Goal: Transaction & Acquisition: Download file/media

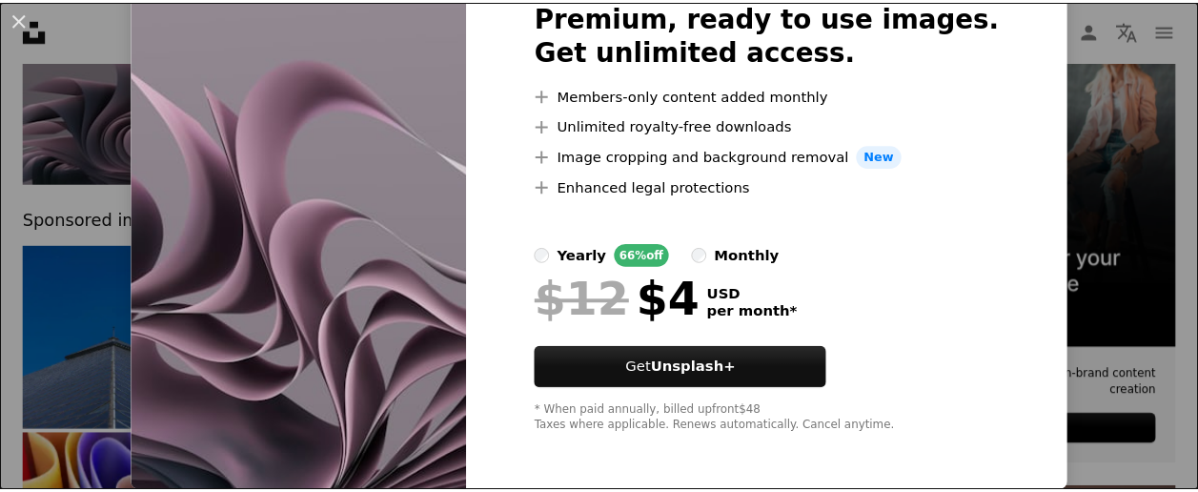
scroll to position [37, 0]
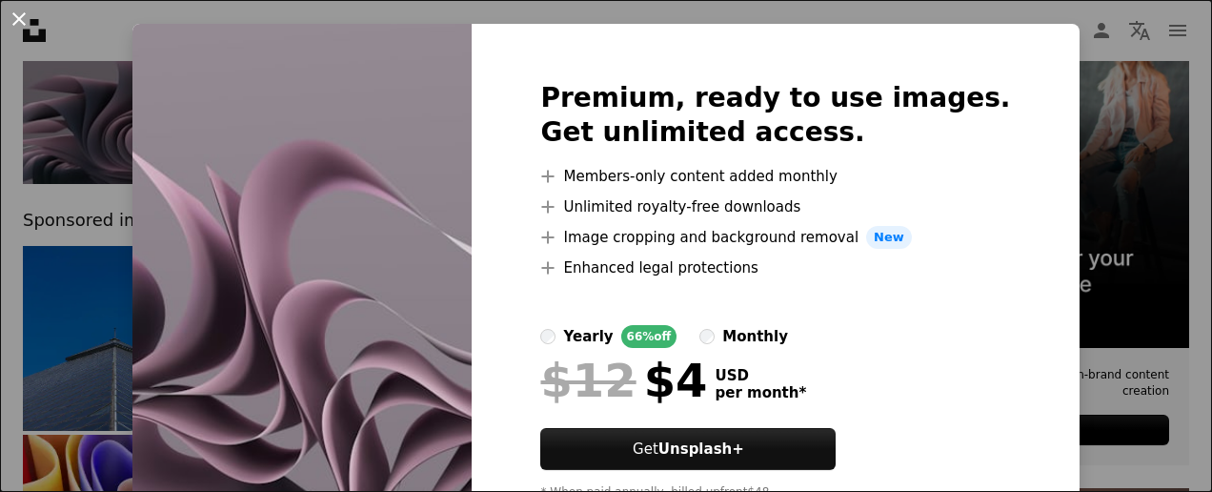
click at [21, 15] on button "An X shape" at bounding box center [19, 19] width 23 height 23
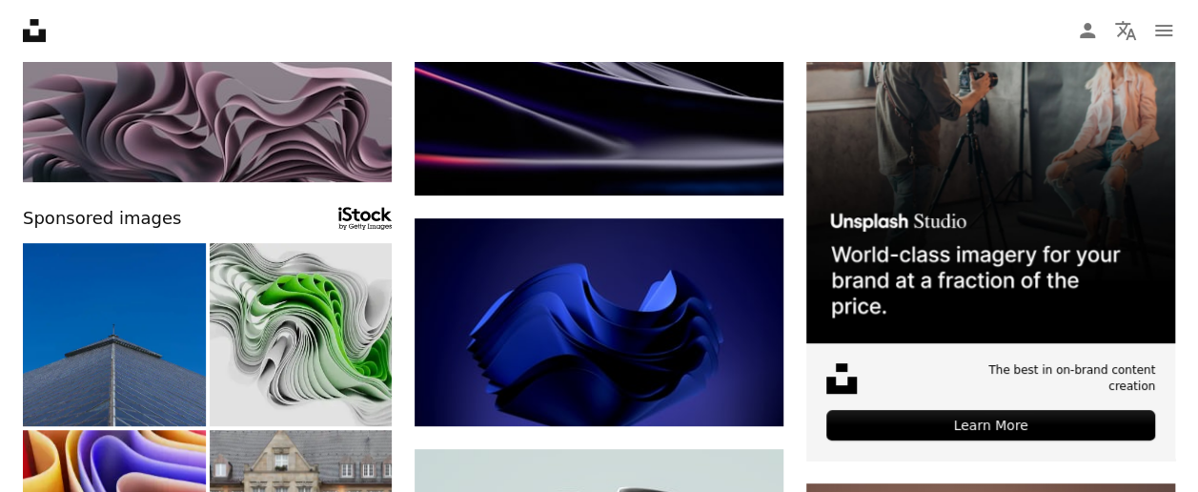
click at [283, 279] on img at bounding box center [301, 334] width 183 height 183
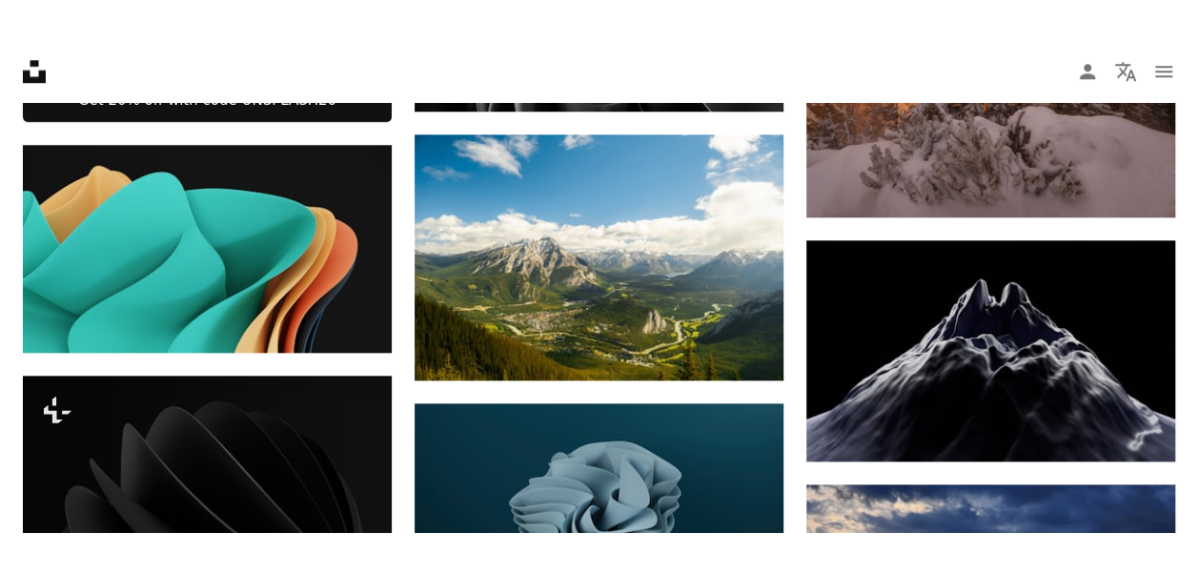
scroll to position [927, 0]
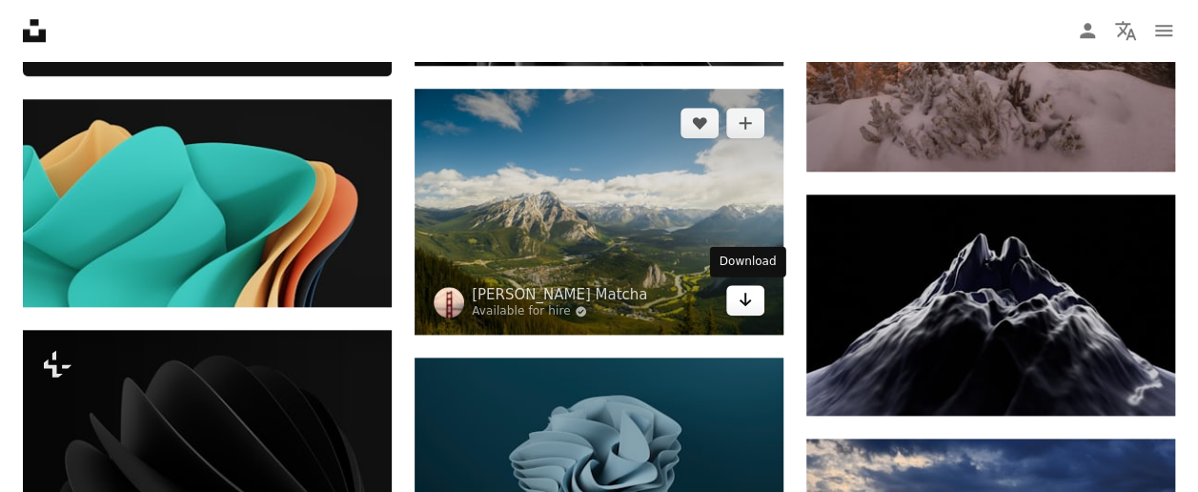
click at [736, 311] on link "Arrow pointing down" at bounding box center [745, 300] width 38 height 30
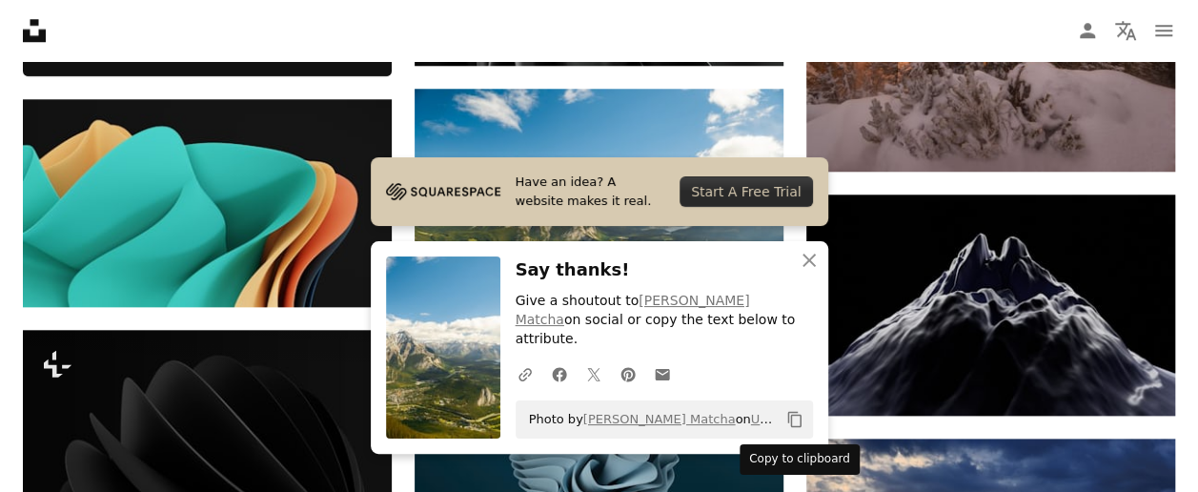
click at [787, 420] on icon "Copy to clipboard" at bounding box center [793, 420] width 13 height 16
click at [816, 272] on icon "An X shape" at bounding box center [809, 260] width 23 height 23
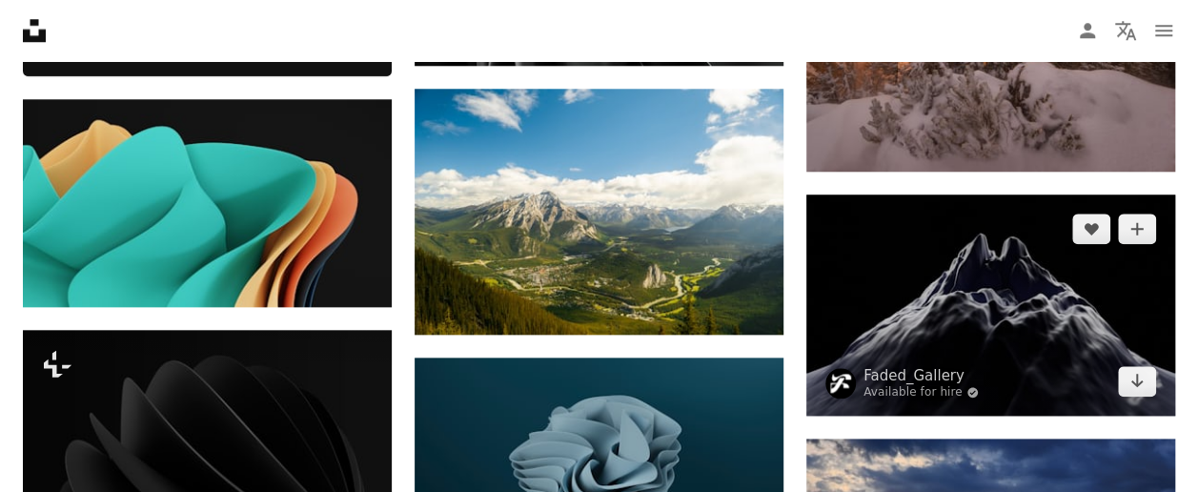
click at [1136, 395] on img at bounding box center [990, 304] width 369 height 221
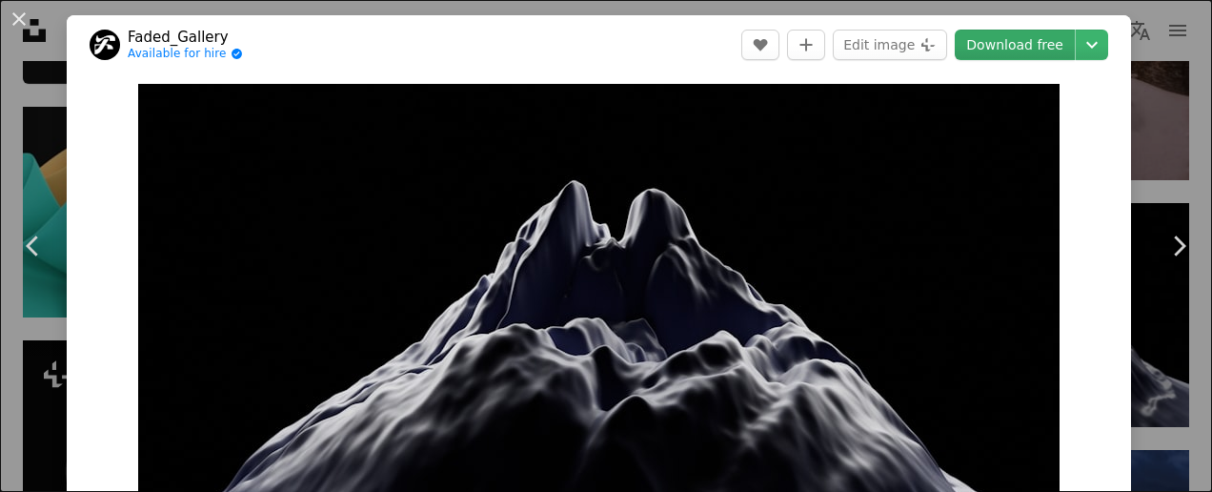
click at [1009, 51] on link "Download free" at bounding box center [1015, 45] width 120 height 30
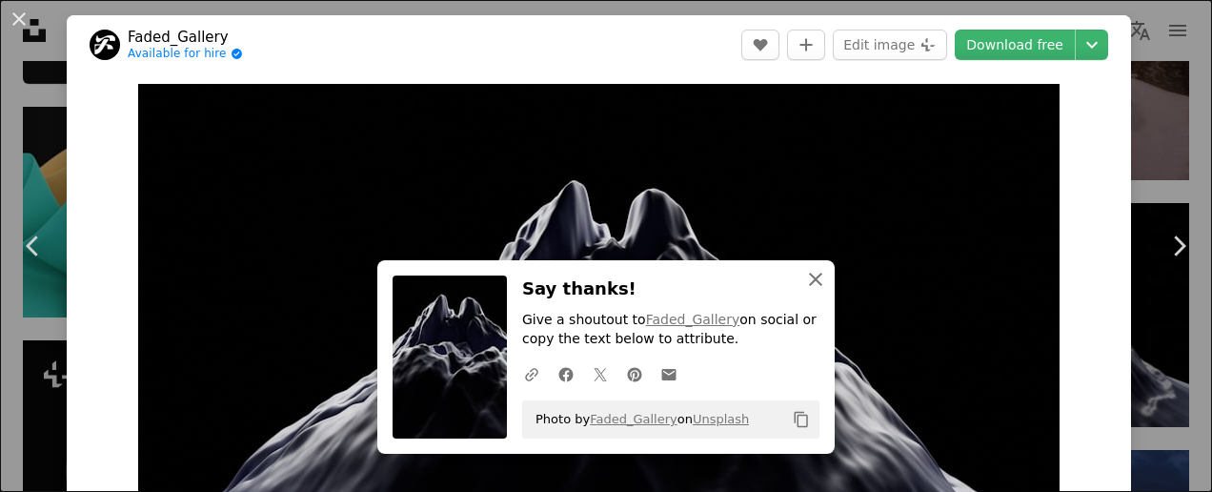
click at [804, 276] on icon "An X shape" at bounding box center [815, 279] width 23 height 23
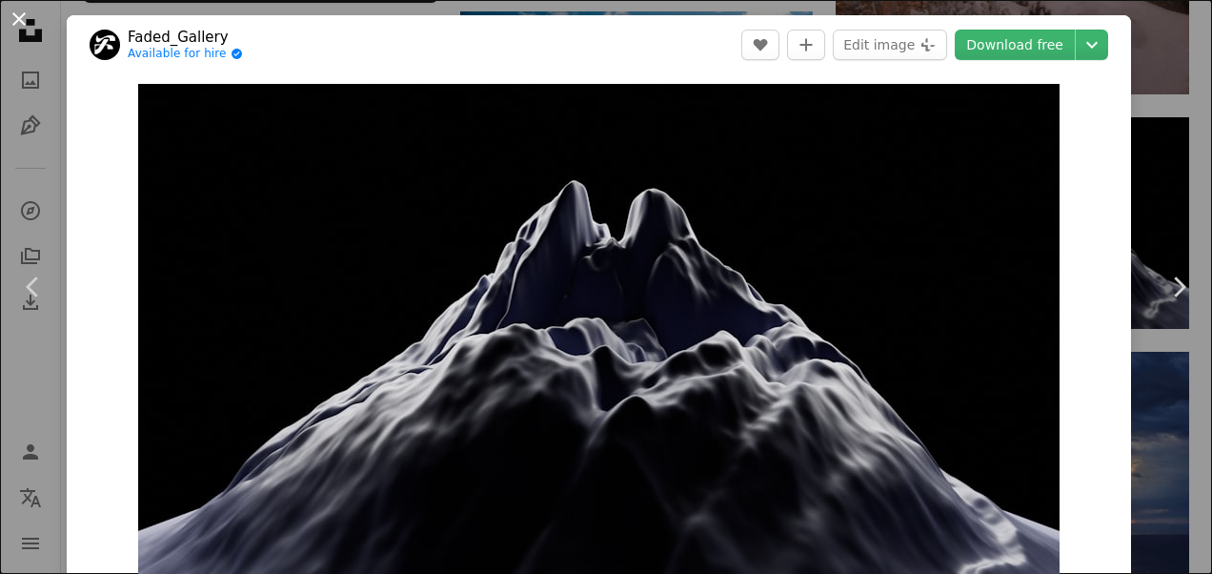
click at [23, 22] on button "An X shape" at bounding box center [19, 19] width 23 height 23
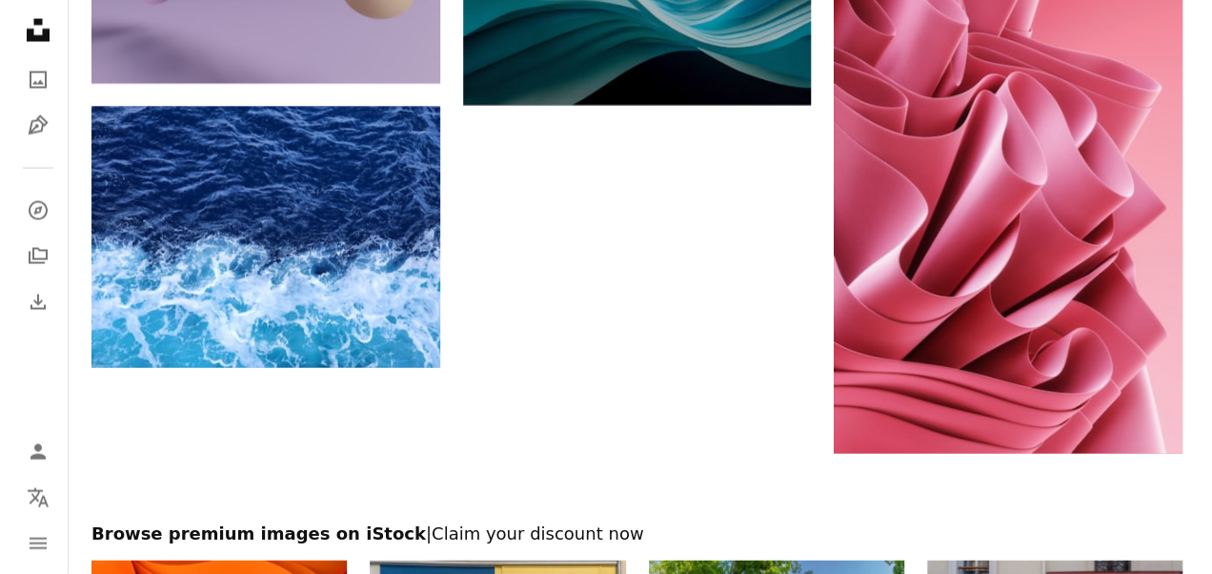
scroll to position [1942, 0]
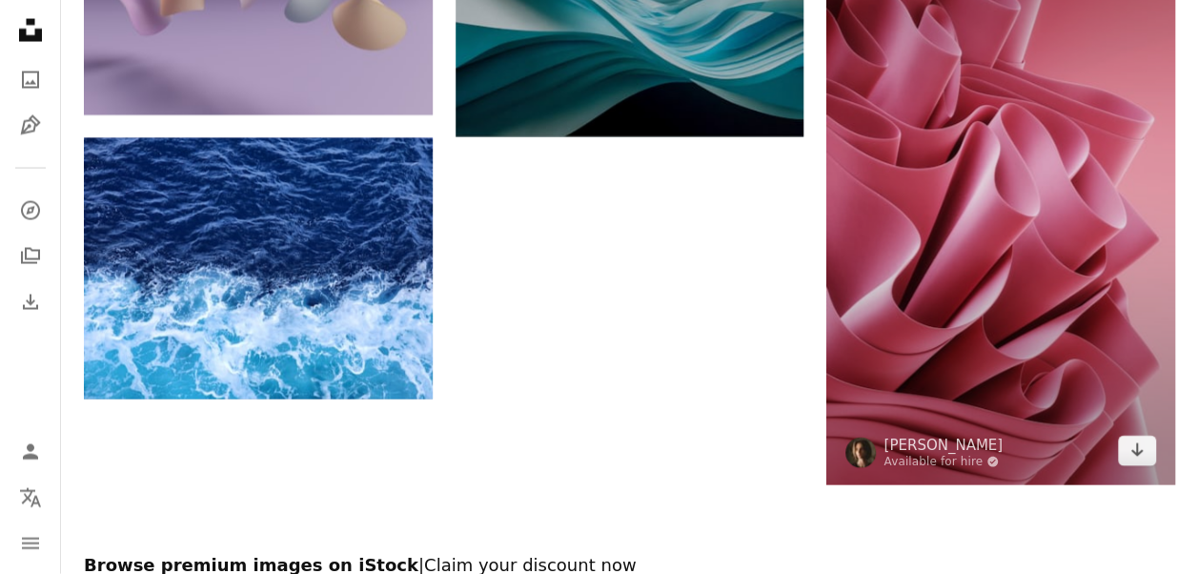
click at [1027, 316] on img at bounding box center [1000, 175] width 349 height 619
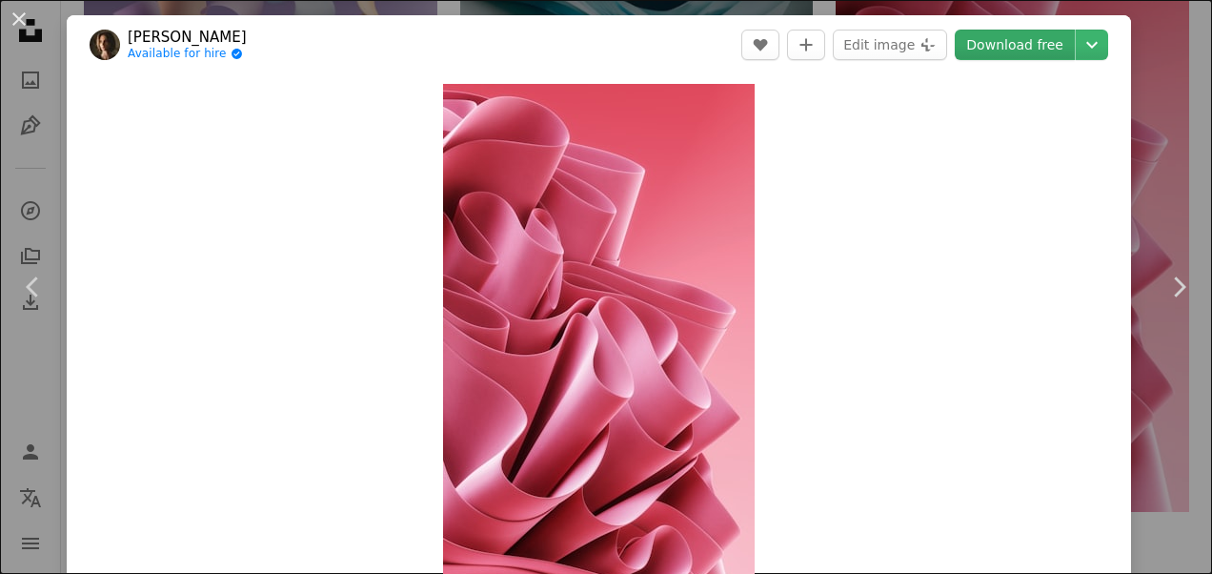
click at [1012, 41] on link "Download free" at bounding box center [1015, 45] width 120 height 30
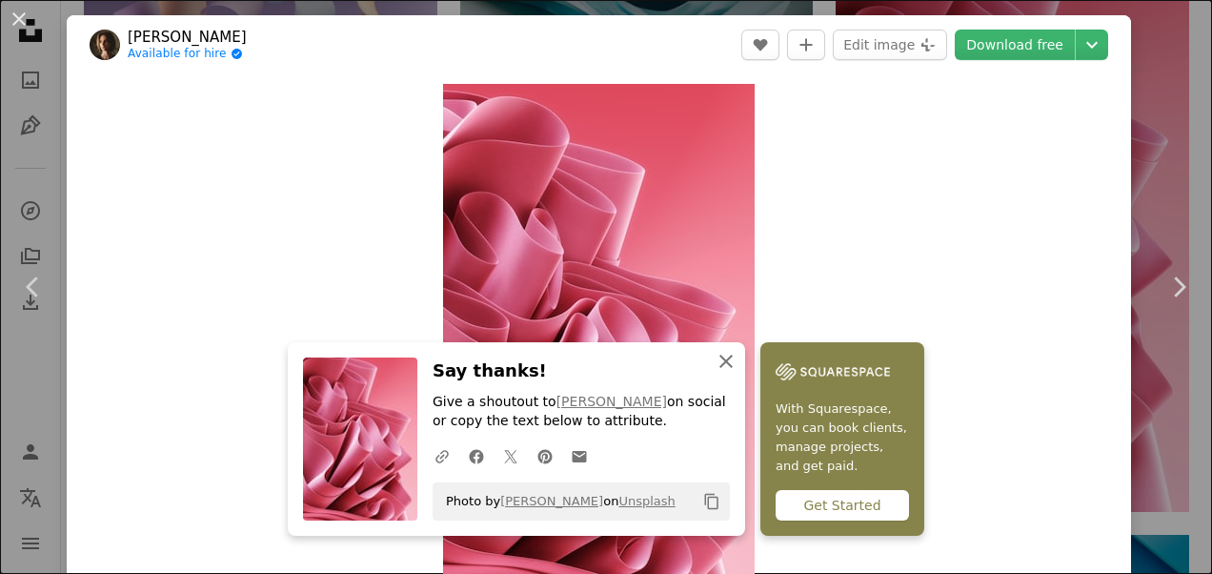
click at [726, 358] on icon "An X shape" at bounding box center [726, 361] width 23 height 23
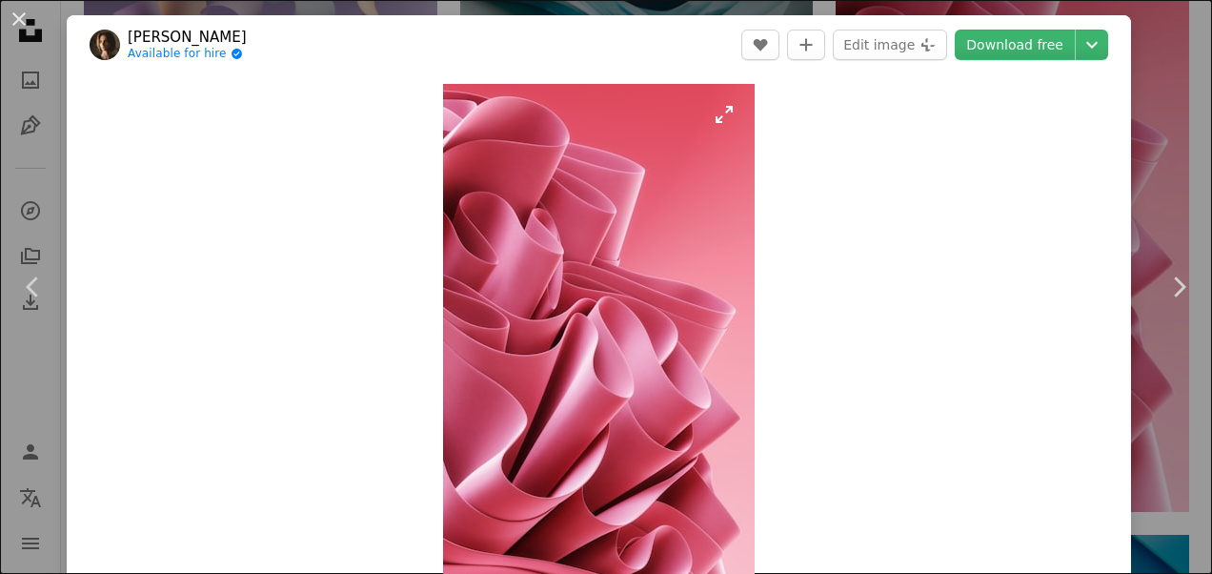
click at [590, 287] on img "Zoom in on this image" at bounding box center [599, 361] width 312 height 554
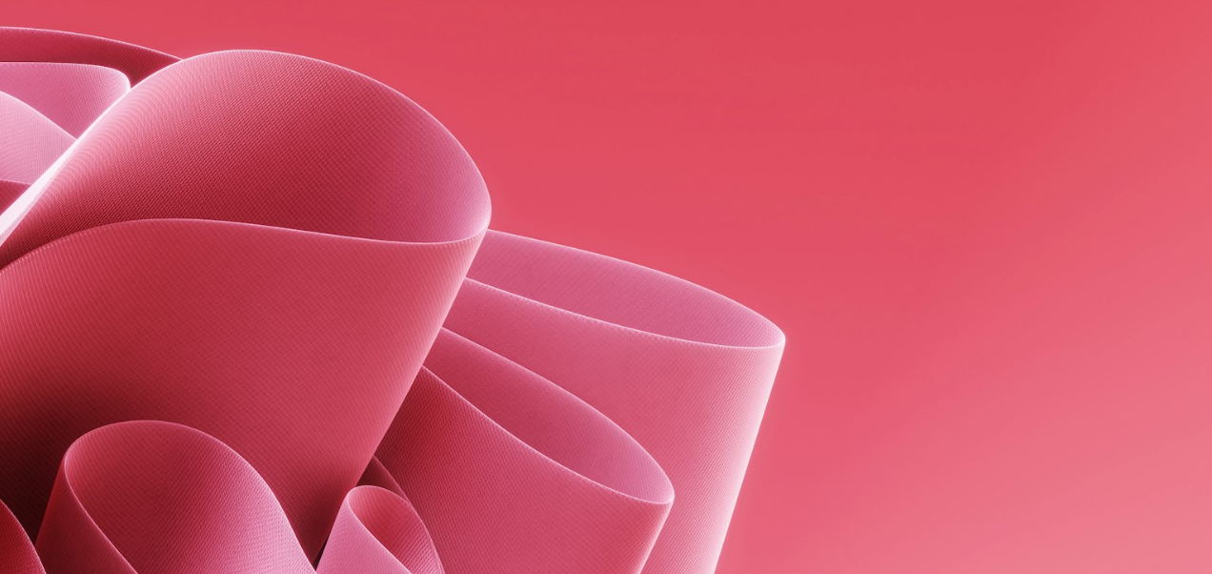
scroll to position [766, 0]
